Goal: Use online tool/utility

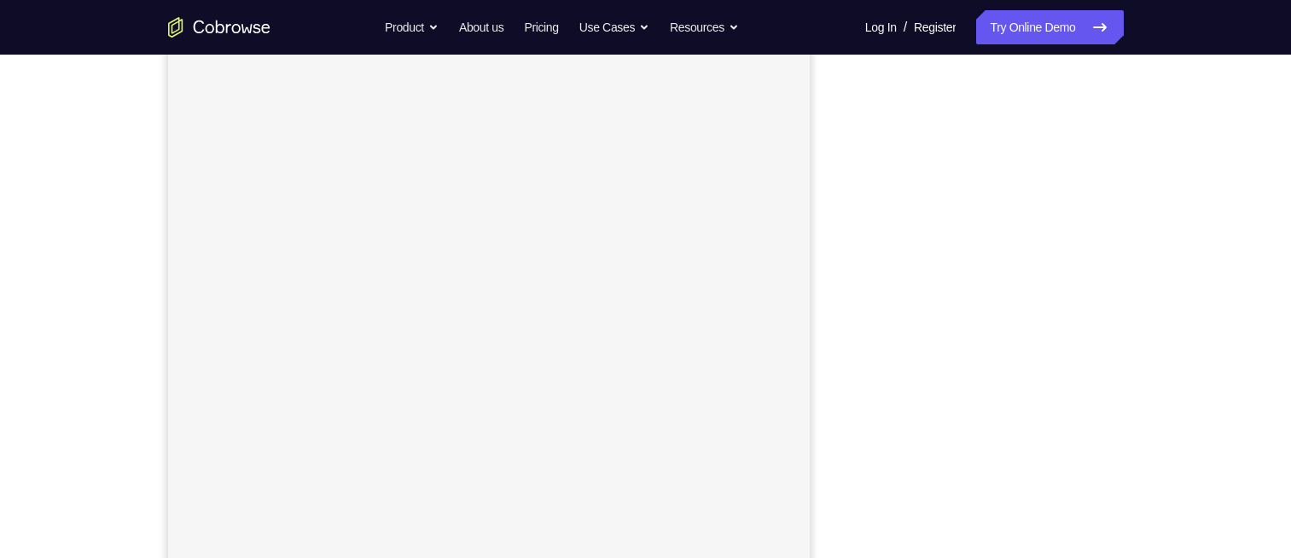
scroll to position [210, 0]
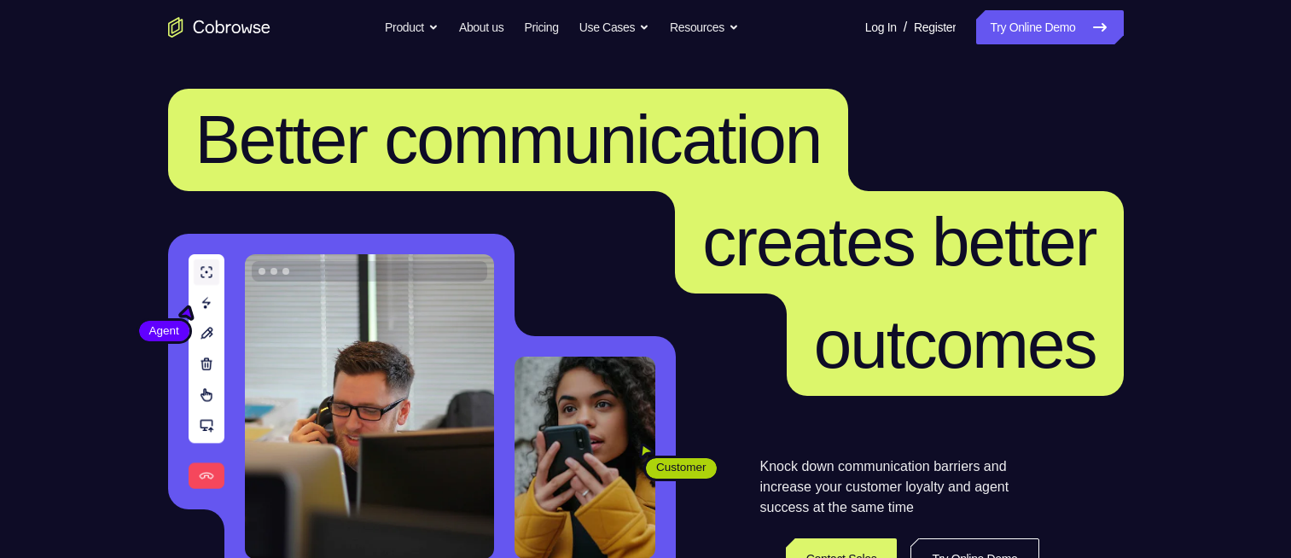
click at [1062, 32] on link "Try Online Demo" at bounding box center [1049, 27] width 147 height 34
click at [1056, 26] on link "Try Online Demo" at bounding box center [1049, 27] width 147 height 34
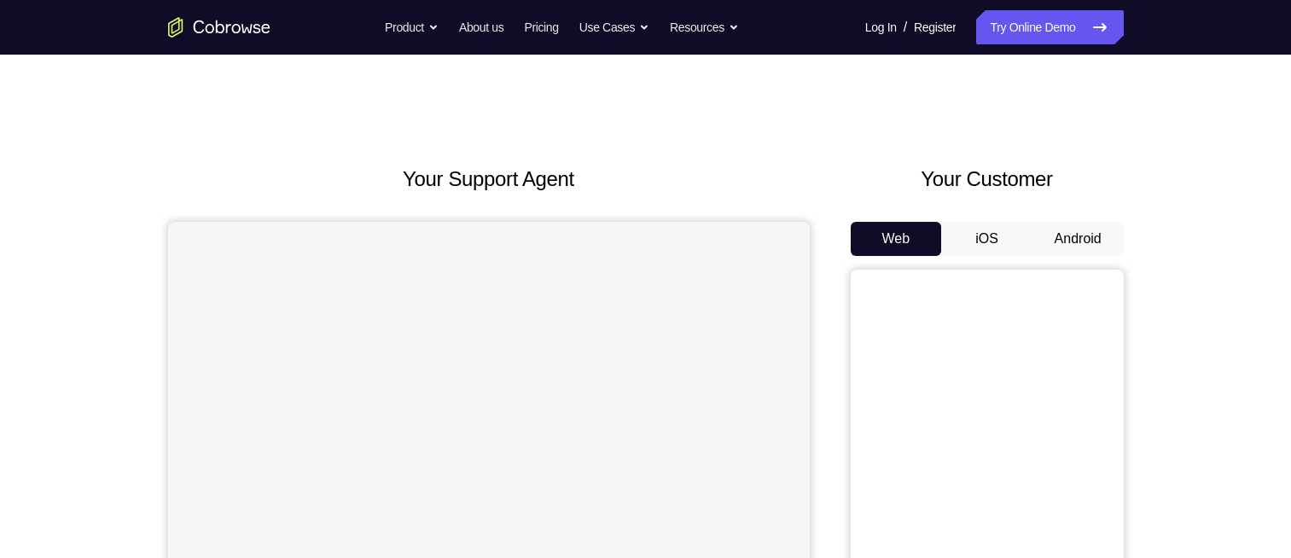
click at [1096, 239] on button "Android" at bounding box center [1077, 239] width 91 height 34
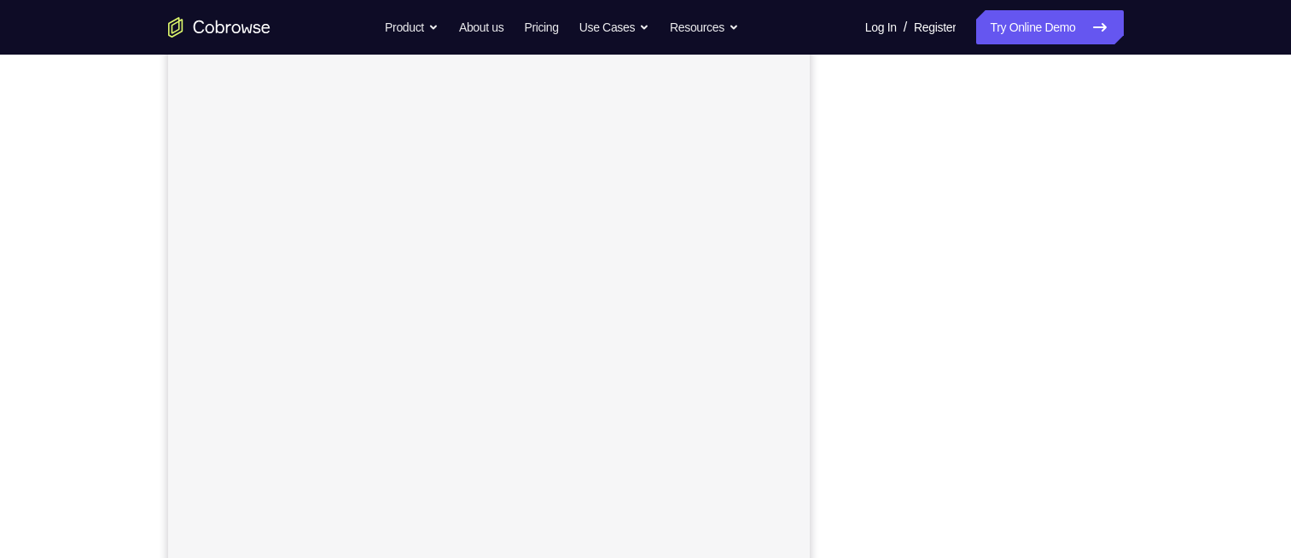
scroll to position [212, 0]
